Goal: Information Seeking & Learning: Learn about a topic

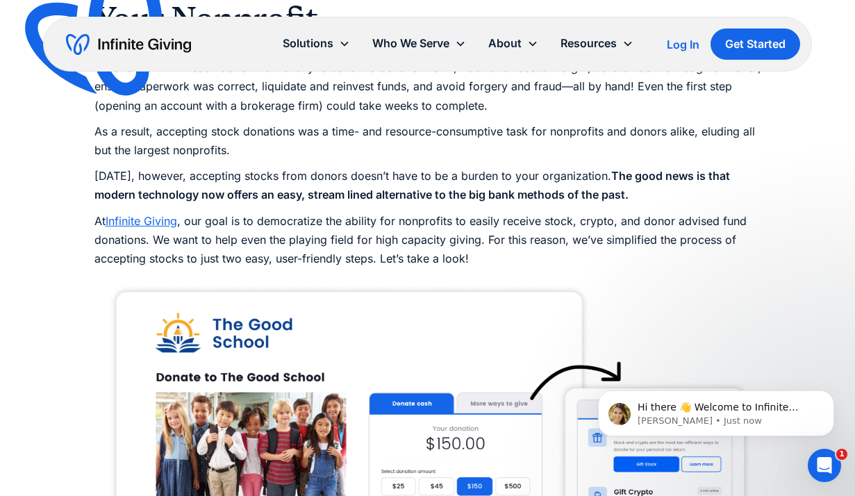
scroll to position [1250, 0]
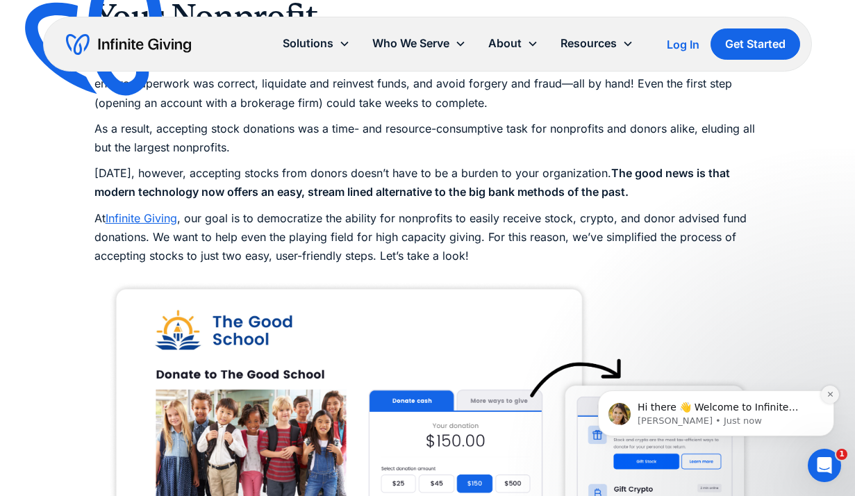
click at [831, 392] on icon "Dismiss notification" at bounding box center [831, 394] width 8 height 8
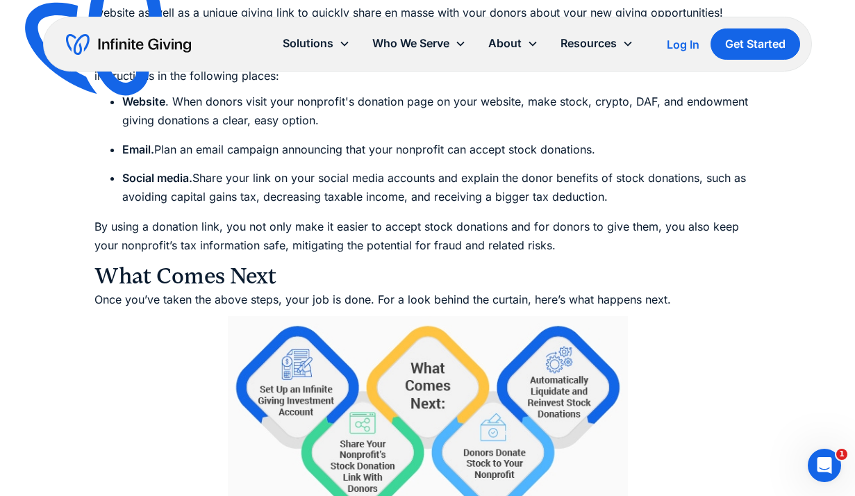
scroll to position [2305, 0]
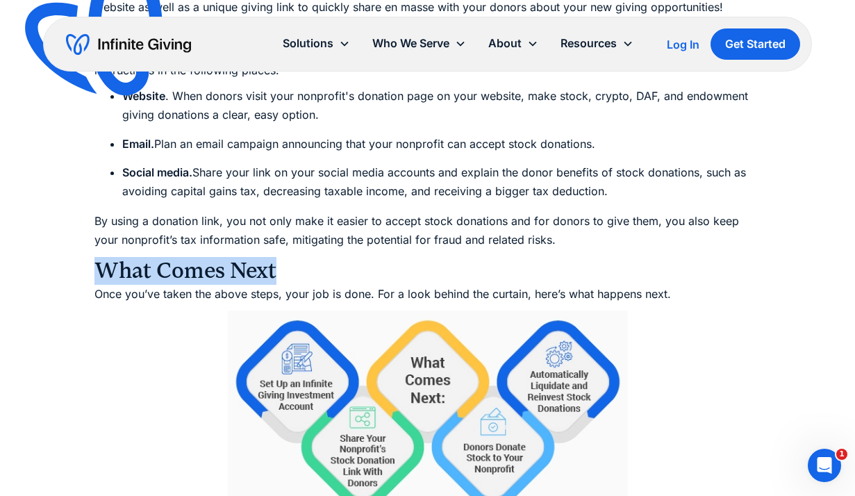
drag, startPoint x: 97, startPoint y: 269, endPoint x: 279, endPoint y: 269, distance: 181.3
click at [279, 269] on h3 "What Comes Next" at bounding box center [427, 271] width 667 height 28
drag, startPoint x: 279, startPoint y: 269, endPoint x: 90, endPoint y: 258, distance: 189.2
click at [90, 258] on div "Ultimate Guides How to Accept Stock Donations: The Ultimate Nonprofit Guide Acc…" at bounding box center [427, 482] width 855 height 5574
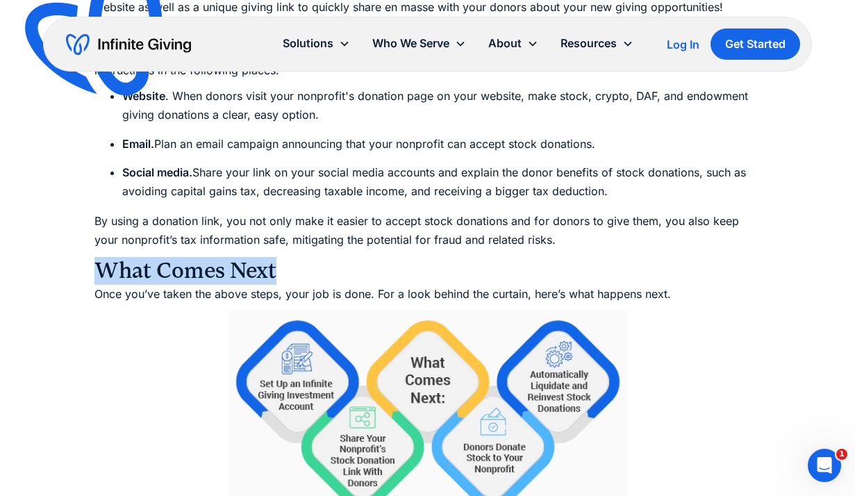
click at [90, 265] on div "Ultimate Guides How to Accept Stock Donations: The Ultimate Nonprofit Guide Acc…" at bounding box center [427, 482] width 855 height 5574
drag, startPoint x: 90, startPoint y: 265, endPoint x: 249, endPoint y: 268, distance: 159.1
click at [249, 268] on div "Ultimate Guides How to Accept Stock Donations: The Ultimate Nonprofit Guide Acc…" at bounding box center [427, 482] width 855 height 5574
click at [298, 272] on h3 "What Comes Next" at bounding box center [427, 271] width 667 height 28
drag, startPoint x: 298, startPoint y: 272, endPoint x: 89, endPoint y: 266, distance: 209.1
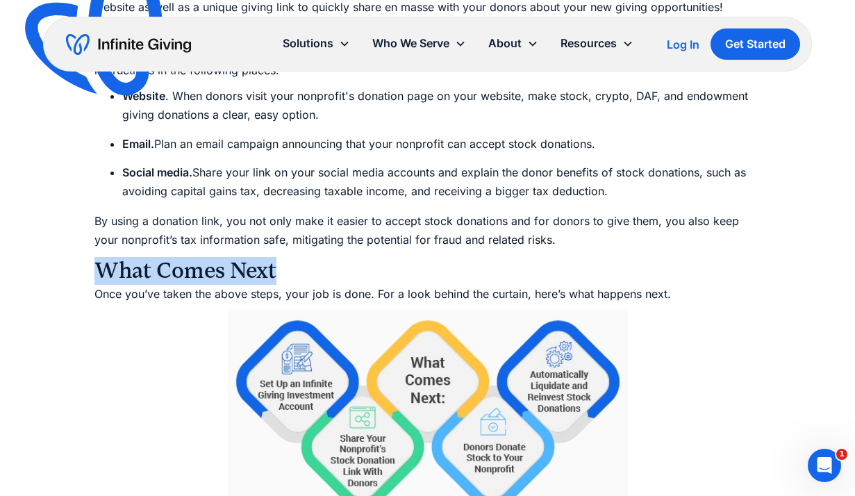
click at [89, 266] on div "Ultimate Guides How to Accept Stock Donations: The Ultimate Nonprofit Guide Acc…" at bounding box center [427, 482] width 855 height 5574
drag, startPoint x: 89, startPoint y: 266, endPoint x: 251, endPoint y: 267, distance: 161.8
click at [251, 267] on div "Ultimate Guides How to Accept Stock Donations: The Ultimate Nonprofit Guide Acc…" at bounding box center [427, 482] width 855 height 5574
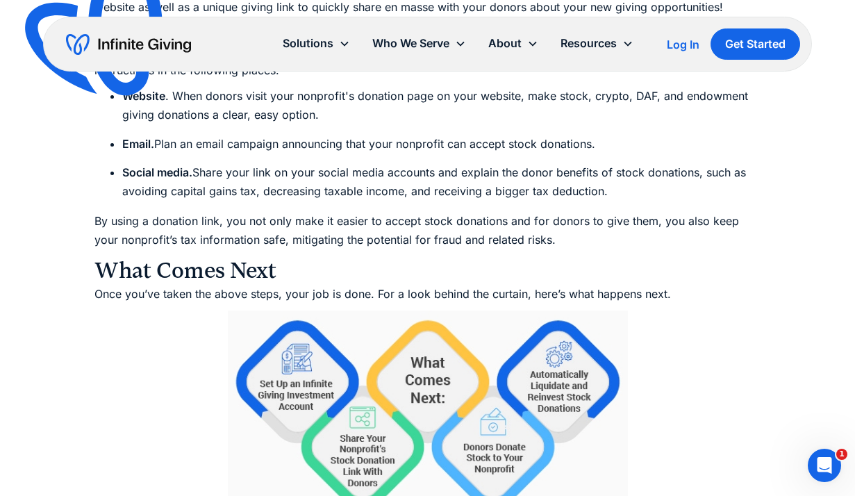
click at [294, 267] on h3 "What Comes Next" at bounding box center [427, 271] width 667 height 28
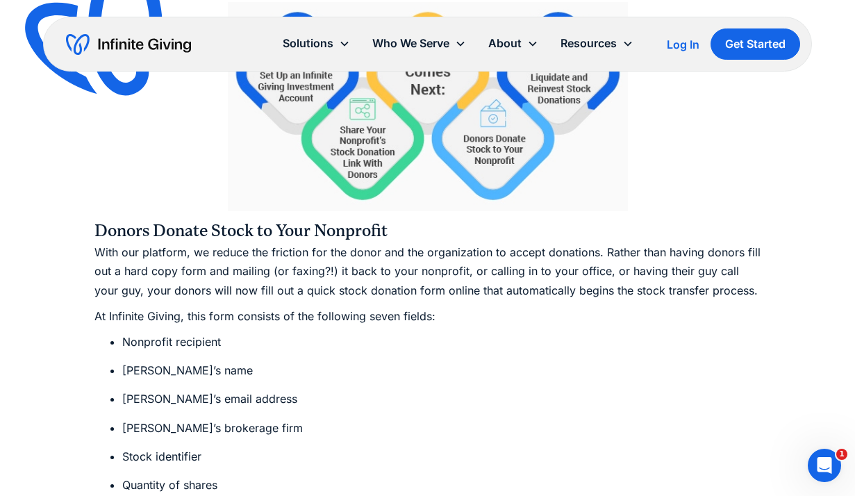
scroll to position [2626, 0]
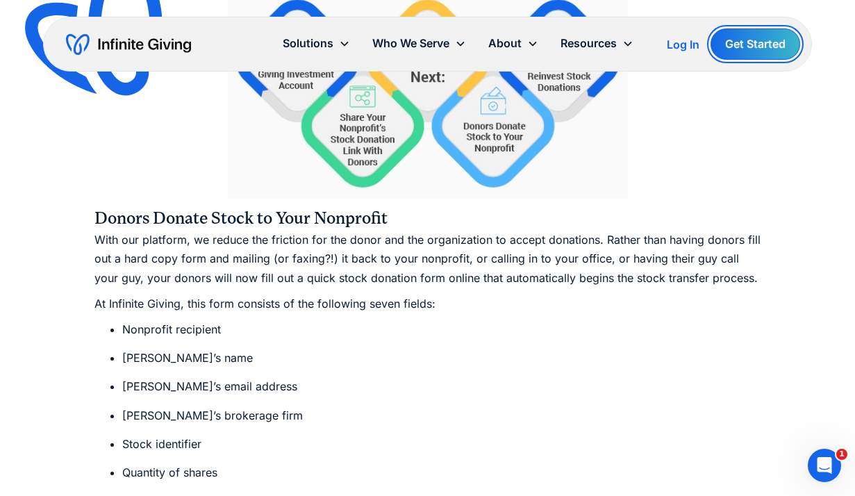
click at [740, 47] on link "Get Started" at bounding box center [756, 43] width 90 height 31
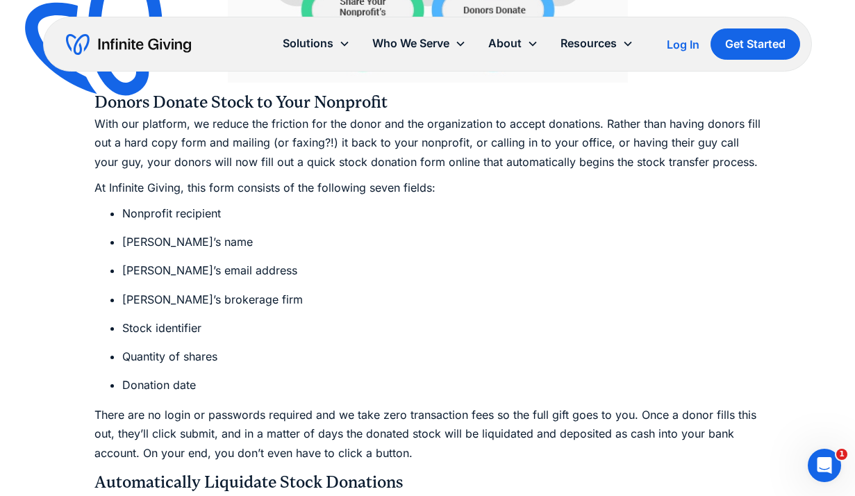
scroll to position [2743, 0]
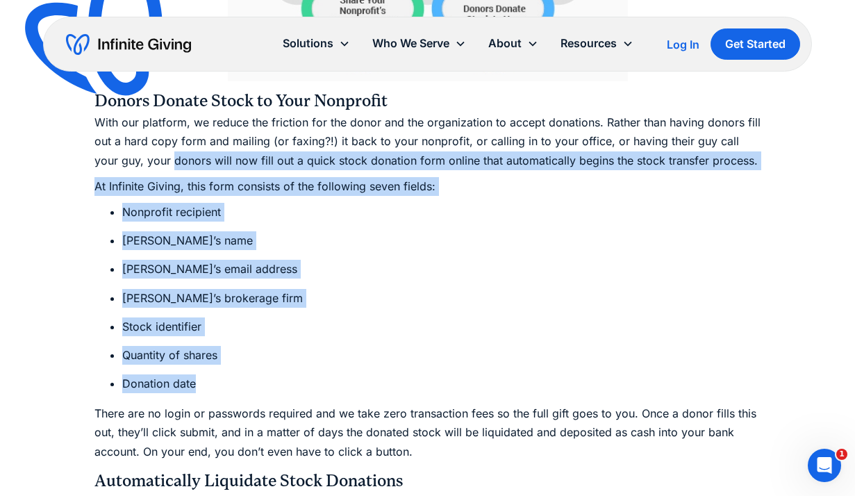
drag, startPoint x: 148, startPoint y: 156, endPoint x: 196, endPoint y: 376, distance: 226.0
click at [196, 376] on div "Let’s begin with a statistic: Nonprofits receiving stock donations (in addition…" at bounding box center [427, 420] width 667 height 4665
copy div "donors will now fill out a quick stock donation form online that automatically …"
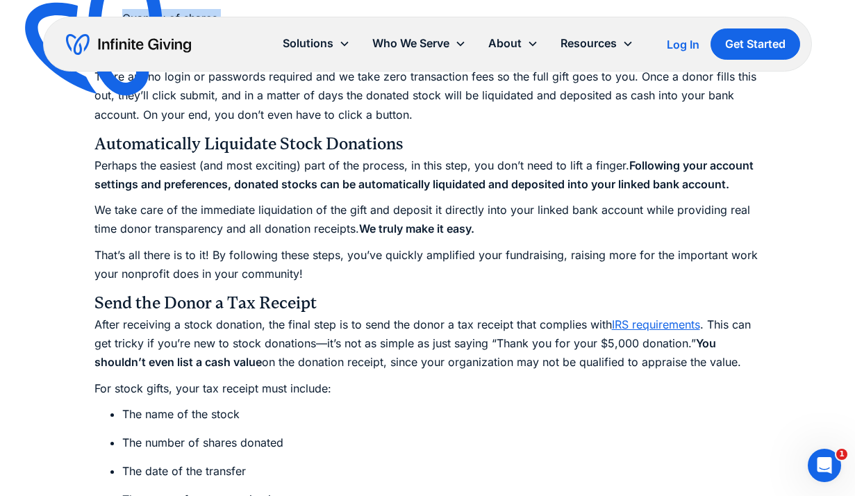
scroll to position [3084, 0]
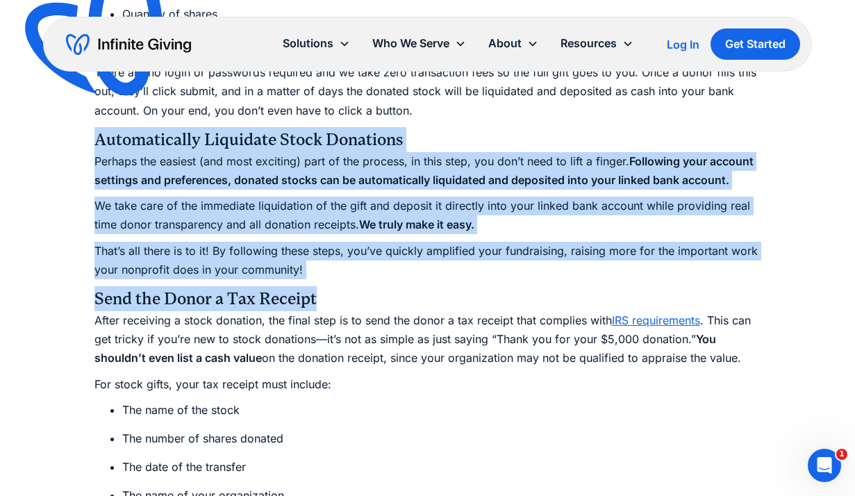
drag, startPoint x: 94, startPoint y: 138, endPoint x: 315, endPoint y: 294, distance: 270.7
click at [315, 294] on div "Let’s begin with a statistic: Nonprofits receiving stock donations (in addition…" at bounding box center [427, 79] width 667 height 4665
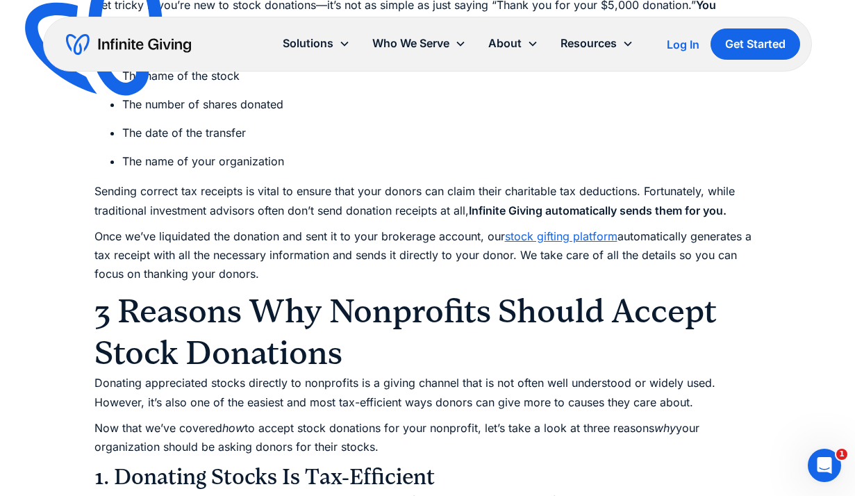
scroll to position [3424, 0]
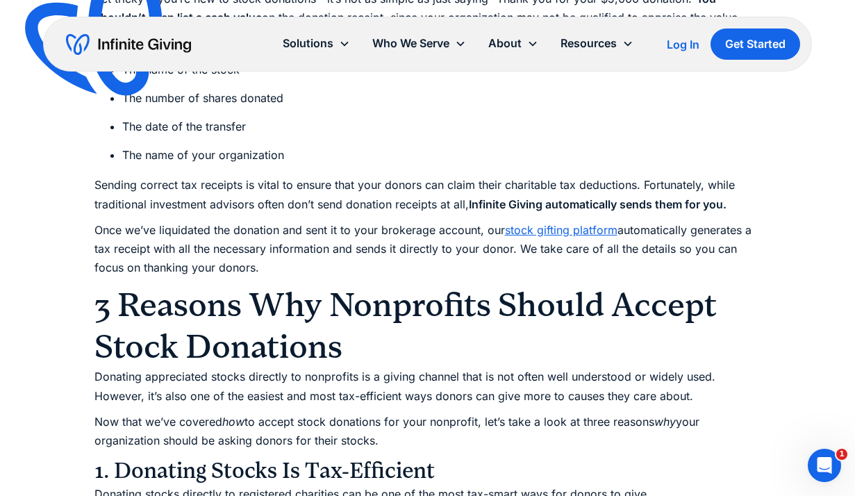
copy div "Automatically Liquidate Stock Donations Perhaps the easiest (and most exciting)…"
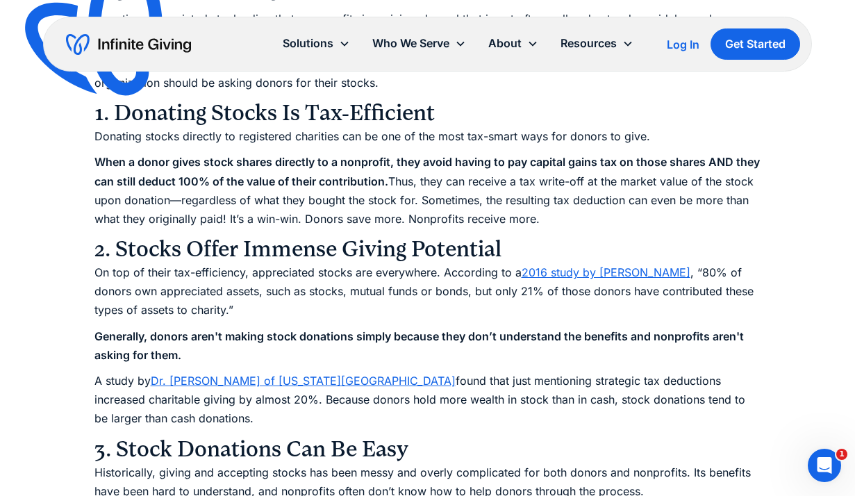
scroll to position [3786, 0]
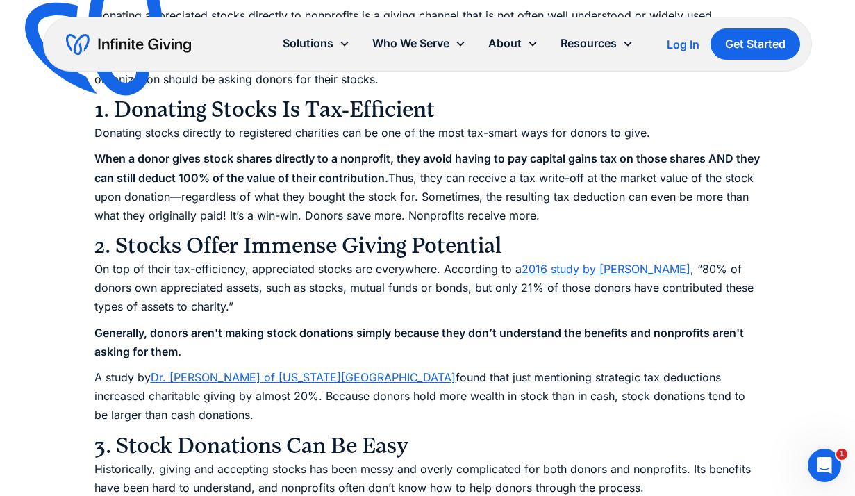
click at [412, 443] on h3 "3. Stock Donations Can Be Easy" at bounding box center [427, 446] width 667 height 28
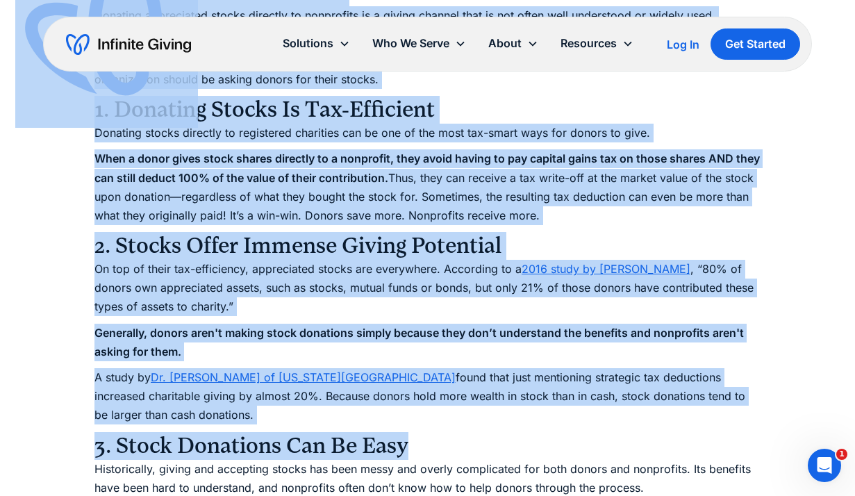
drag, startPoint x: 405, startPoint y: 445, endPoint x: 155, endPoint y: 124, distance: 406.8
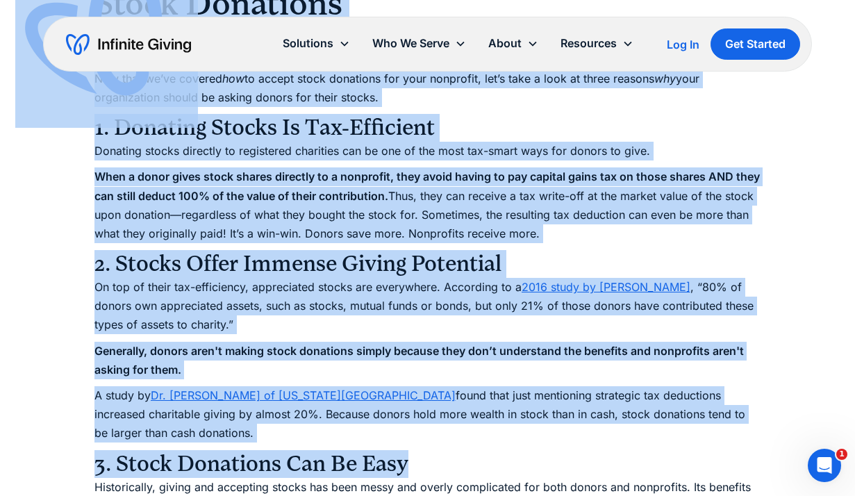
scroll to position [3767, 0]
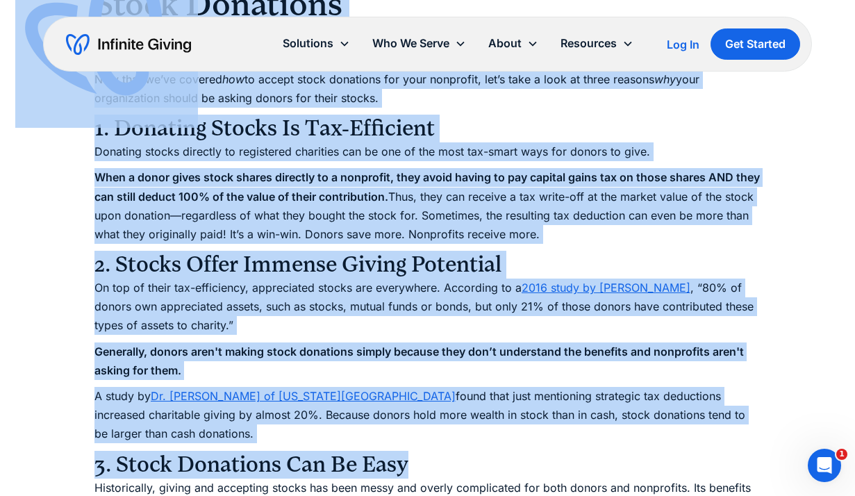
click at [155, 132] on h3 "1. Donating Stocks Is Tax-Efficient" at bounding box center [427, 129] width 667 height 28
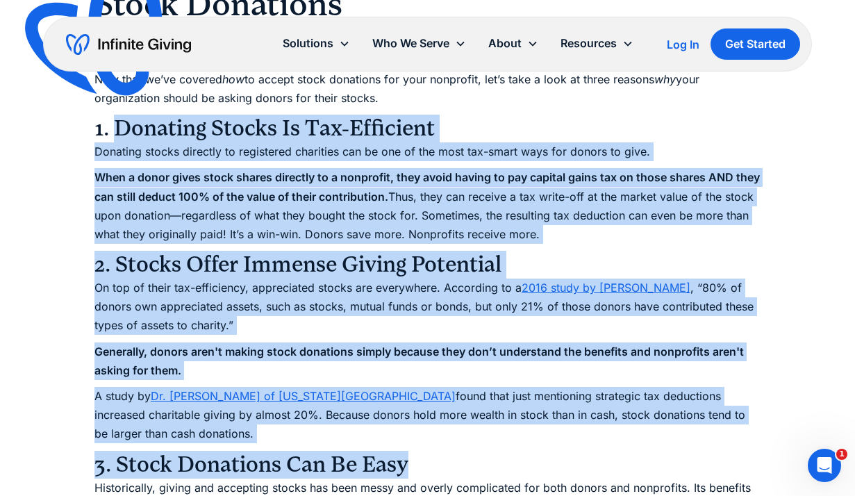
drag, startPoint x: 117, startPoint y: 132, endPoint x: 403, endPoint y: 456, distance: 432.0
copy div "Loremips Dolors Am Con-Adipiscin Elitsedd eiusmo temporin ut laboreetdo magnaal…"
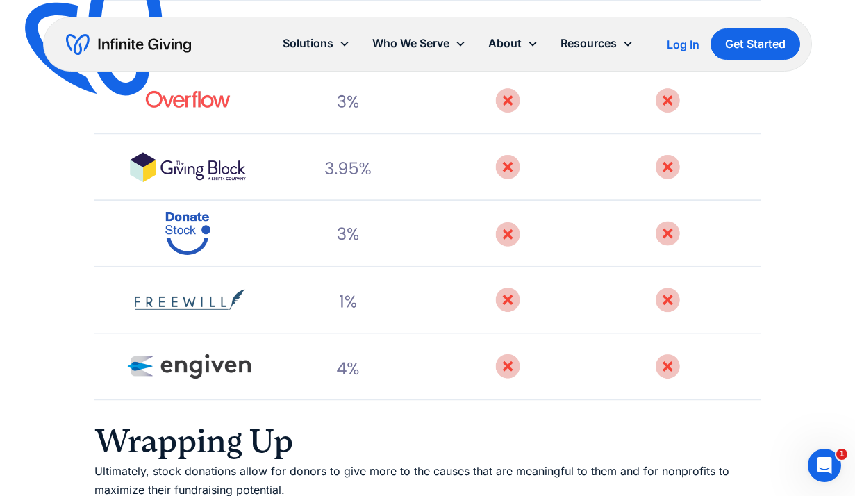
scroll to position [3905, 0]
